Goal: Task Accomplishment & Management: Use online tool/utility

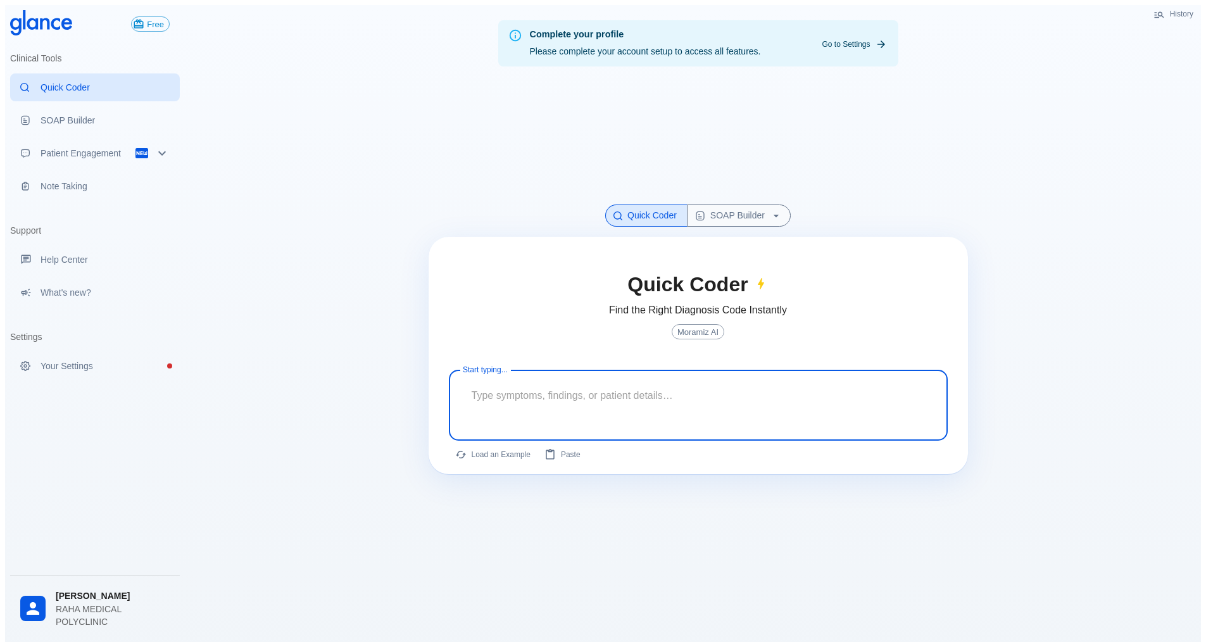
click at [600, 384] on textarea at bounding box center [698, 395] width 481 height 40
type textarea "32 yeres old cl"
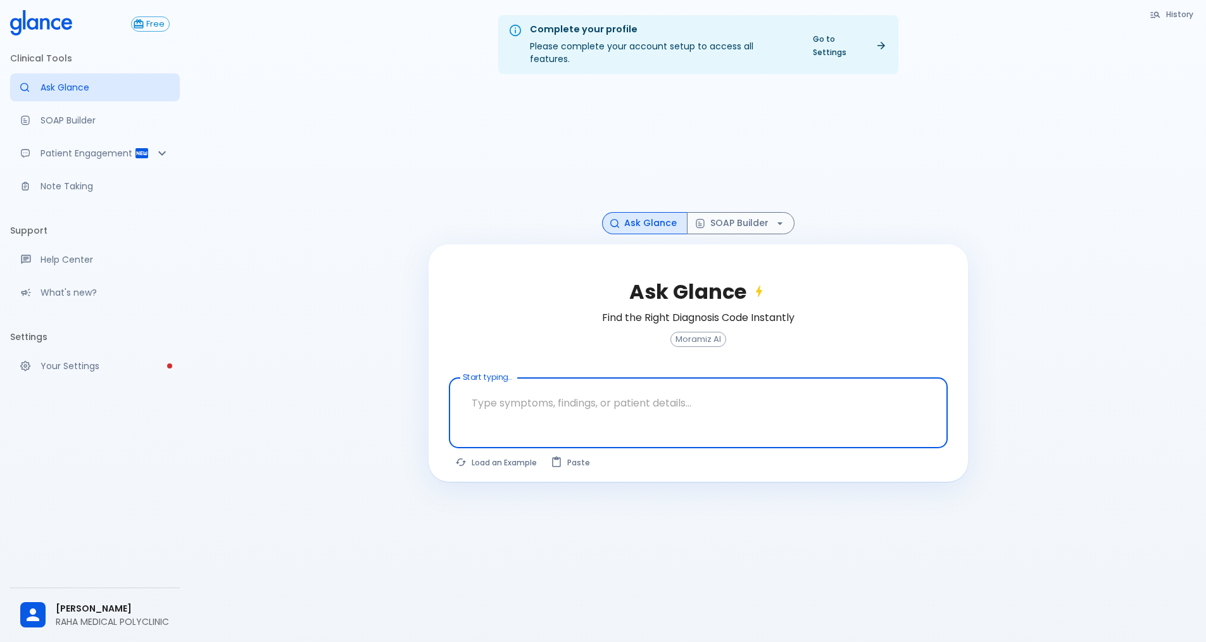
drag, startPoint x: 0, startPoint y: 0, endPoint x: 600, endPoint y: 384, distance: 712.4
click at [600, 384] on textarea "Start typing..." at bounding box center [698, 403] width 481 height 40
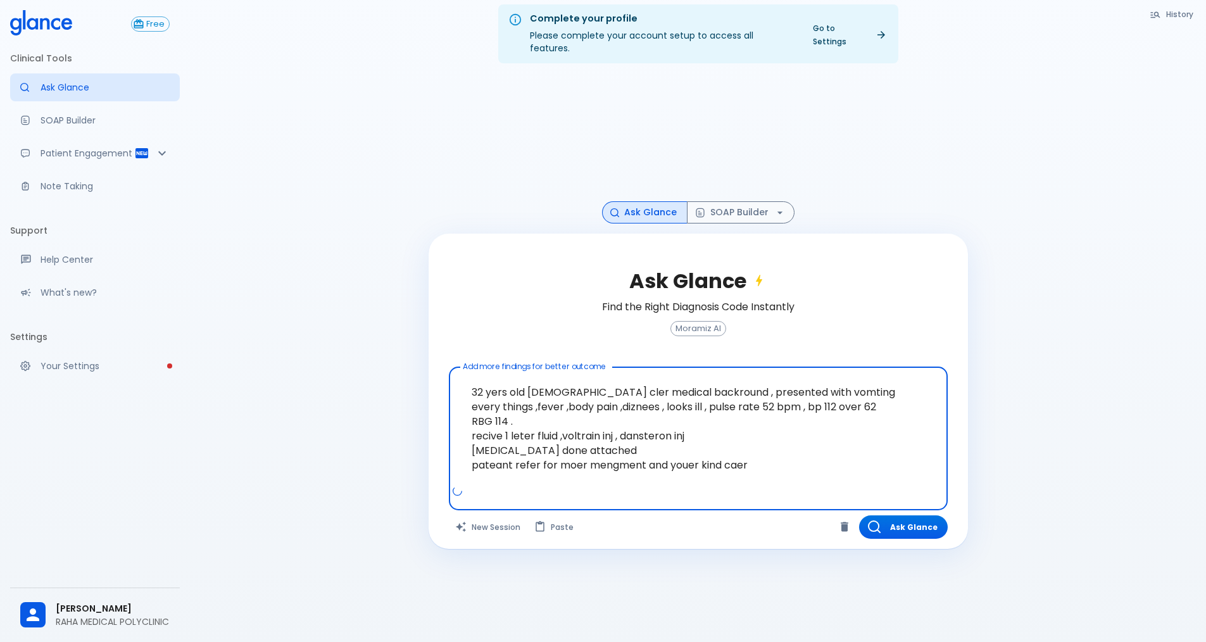
scroll to position [30, 0]
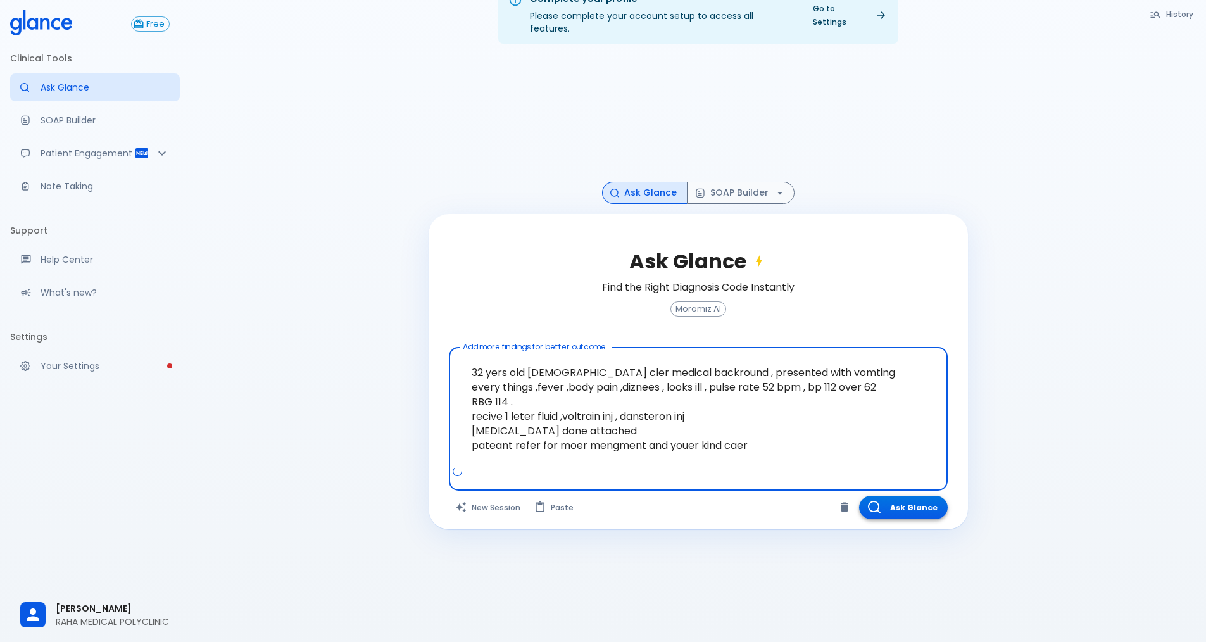
type textarea "32 yers old [DEMOGRAPHIC_DATA] cler medical backround , presented with vomting …"
click at [886, 496] on button "Ask Glance" at bounding box center [903, 507] width 89 height 23
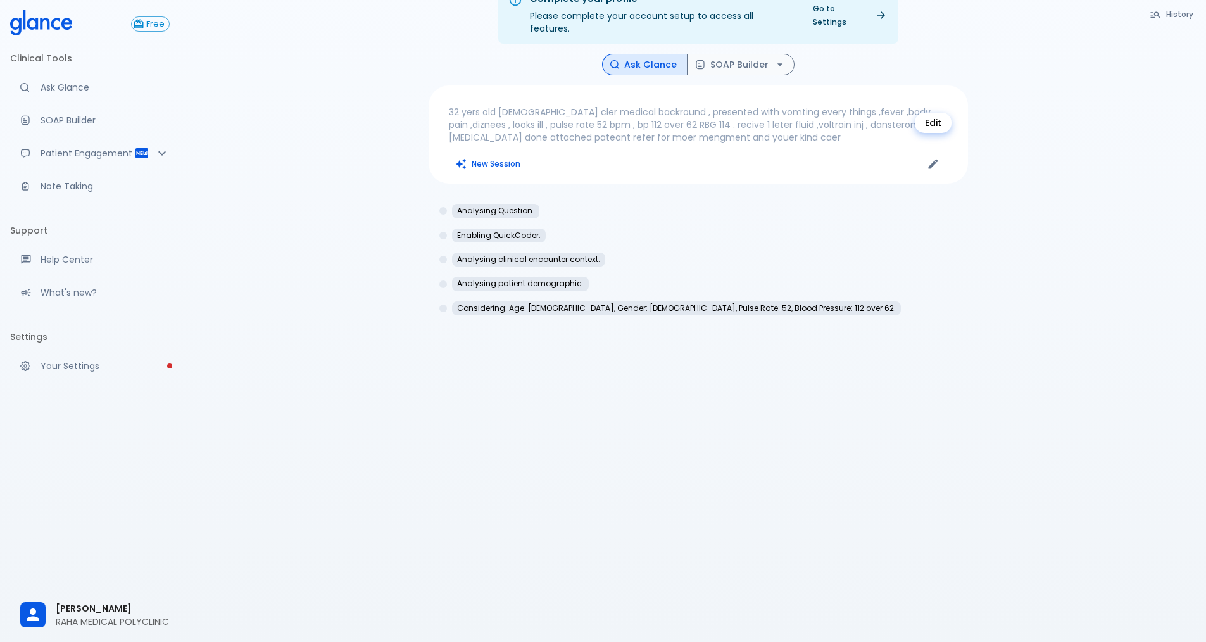
click at [936, 160] on icon "Edit" at bounding box center [932, 164] width 9 height 9
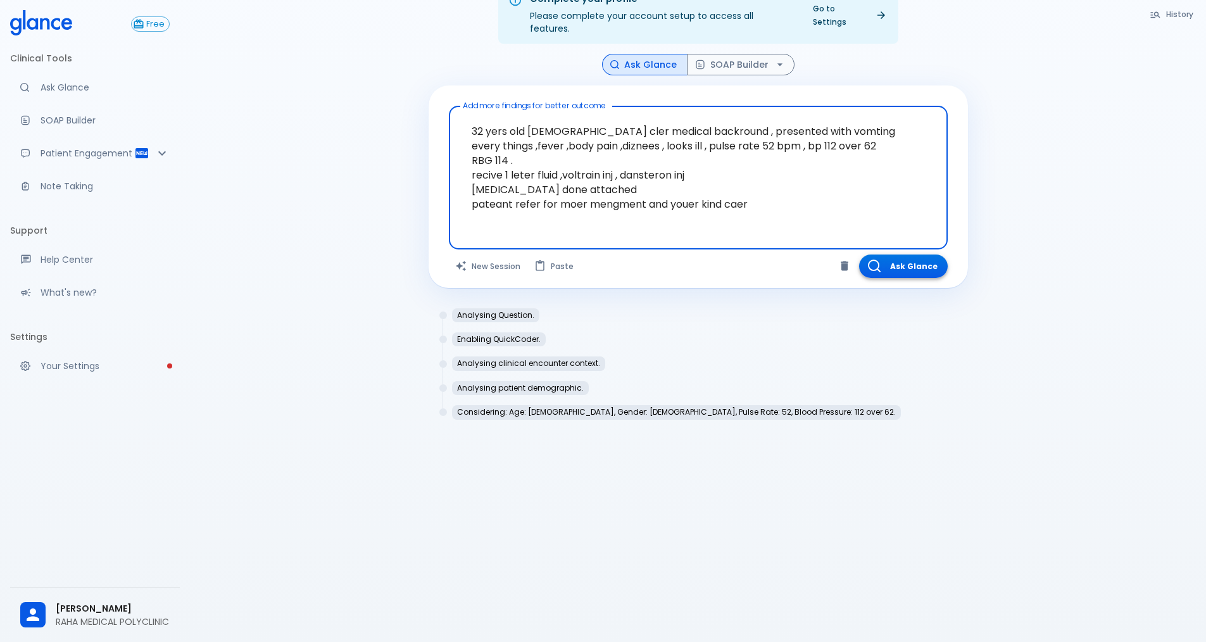
click at [899, 255] on button "Ask Glance" at bounding box center [903, 266] width 89 height 23
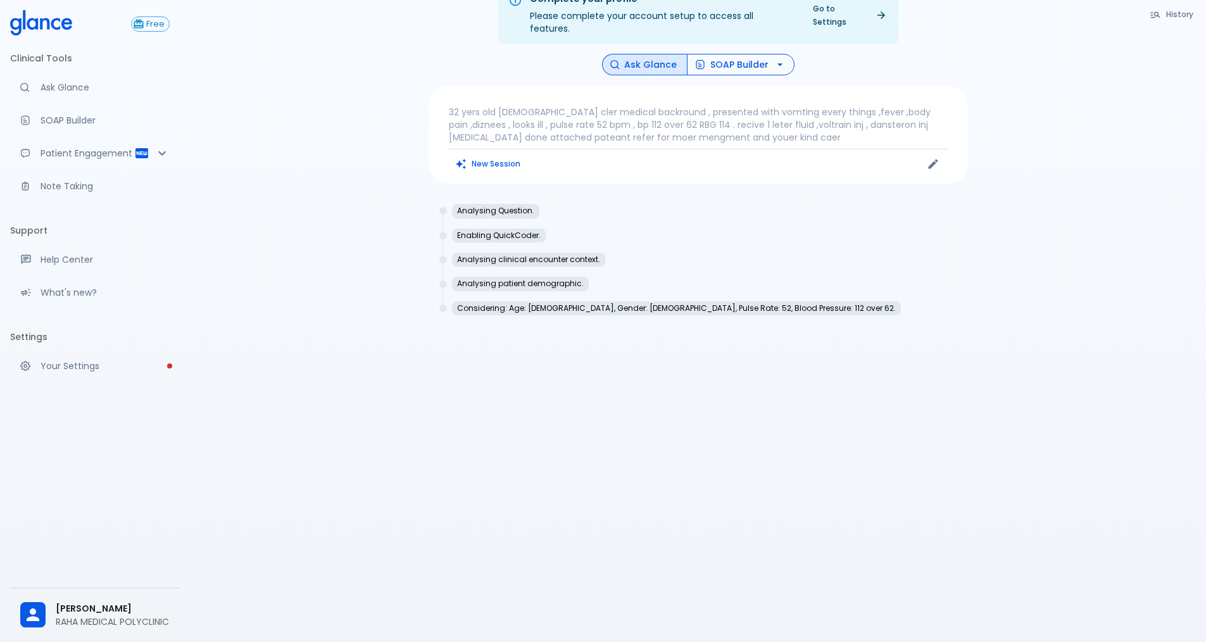
click at [779, 58] on icon "button" at bounding box center [780, 64] width 13 height 13
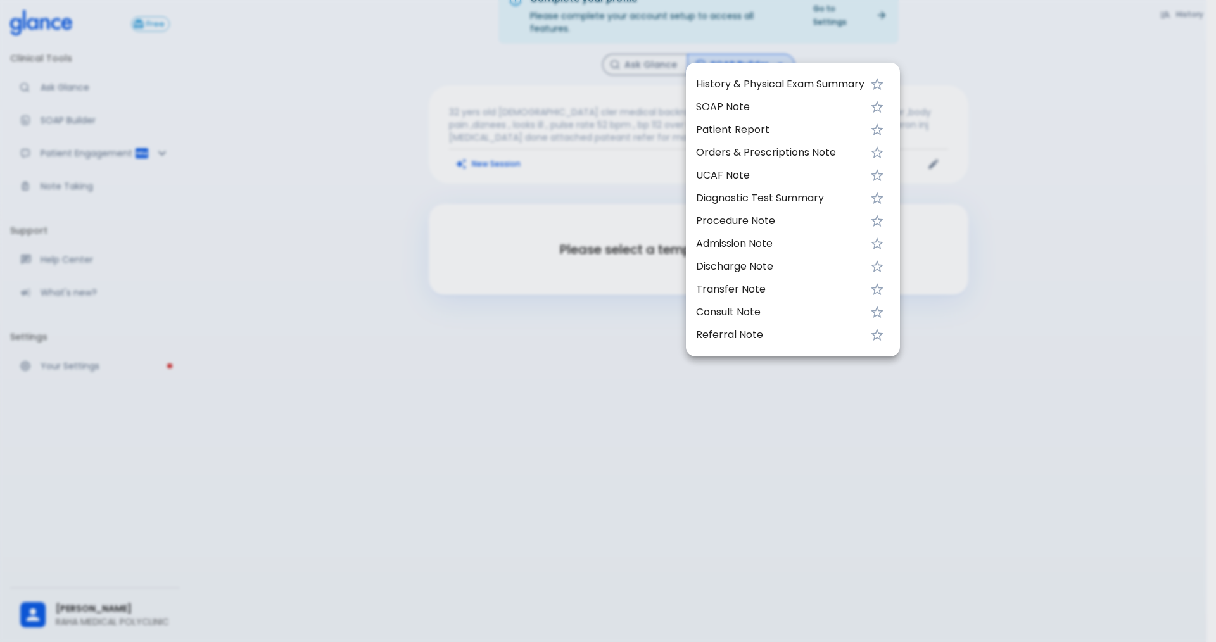
click at [735, 337] on span "Referral Note" at bounding box center [780, 334] width 168 height 15
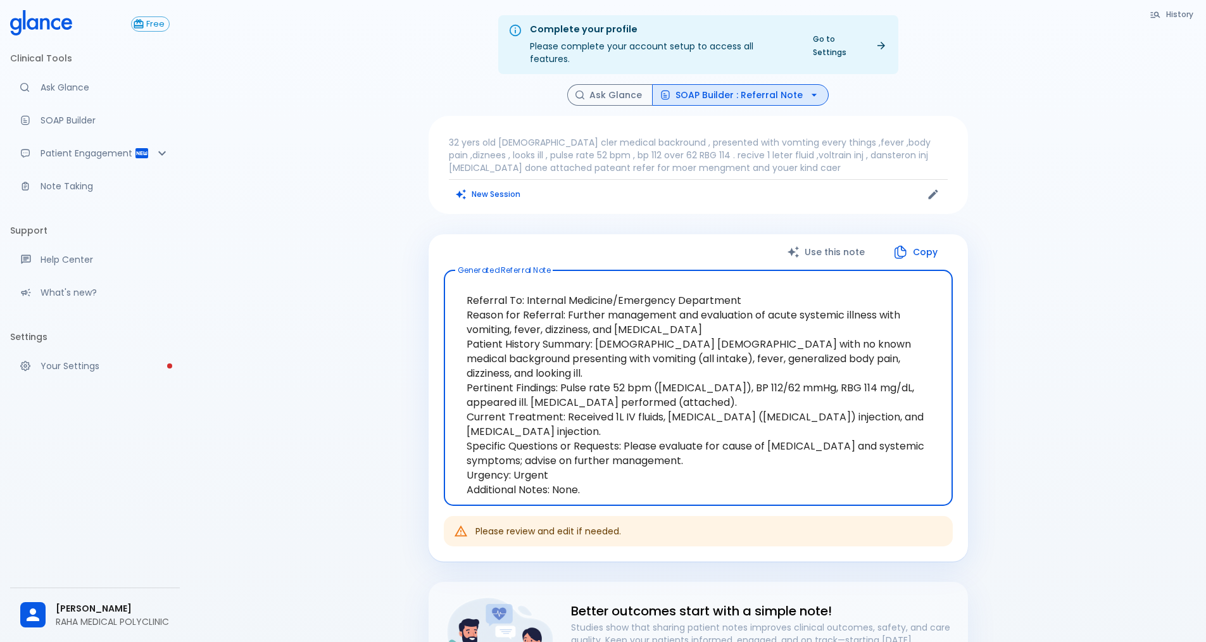
drag, startPoint x: 465, startPoint y: 280, endPoint x: 549, endPoint y: 448, distance: 187.5
click at [549, 448] on textarea "Referral To: Internal Medicine/Emergency Department Reason for Referral: Furthe…" at bounding box center [698, 387] width 491 height 215
